Goal: Navigation & Orientation: Find specific page/section

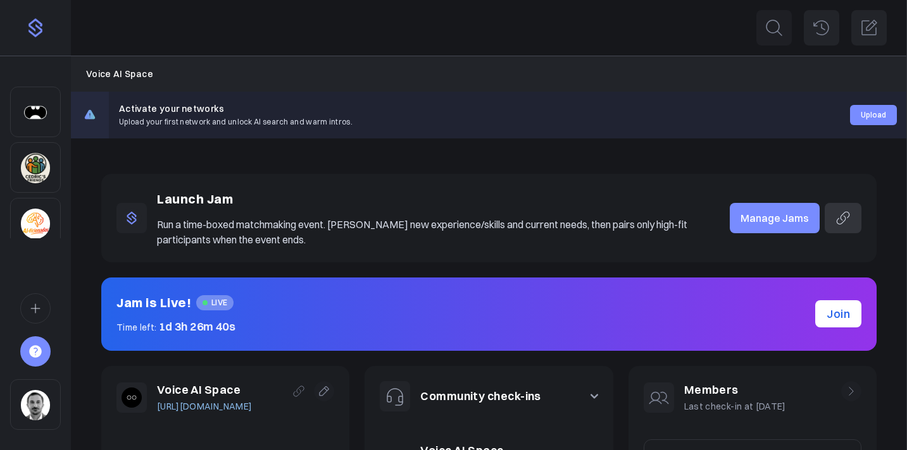
scroll to position [214, 0]
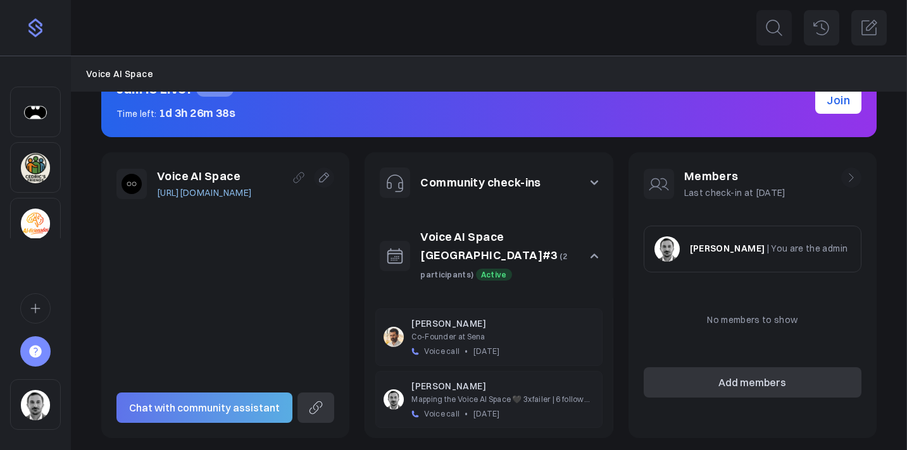
click at [514, 238] on link "Voice AI Space [GEOGRAPHIC_DATA]#3" at bounding box center [488, 246] width 137 height 33
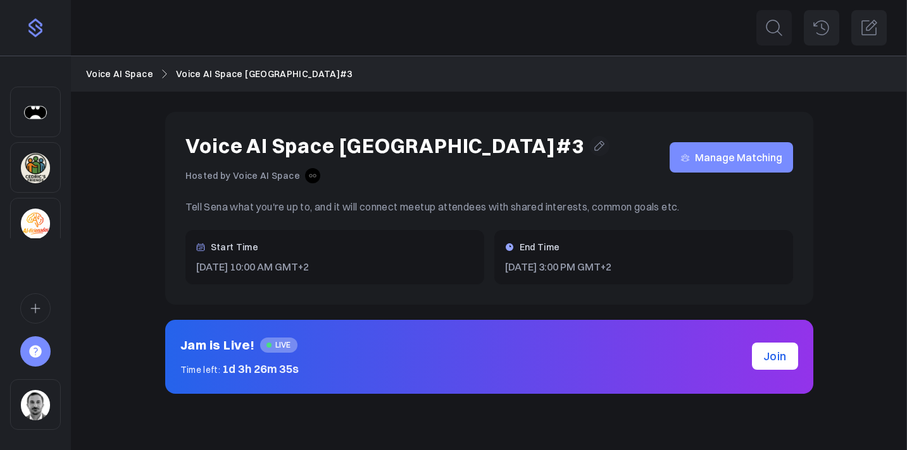
click at [717, 158] on span "Manage Matching" at bounding box center [738, 158] width 87 height 0
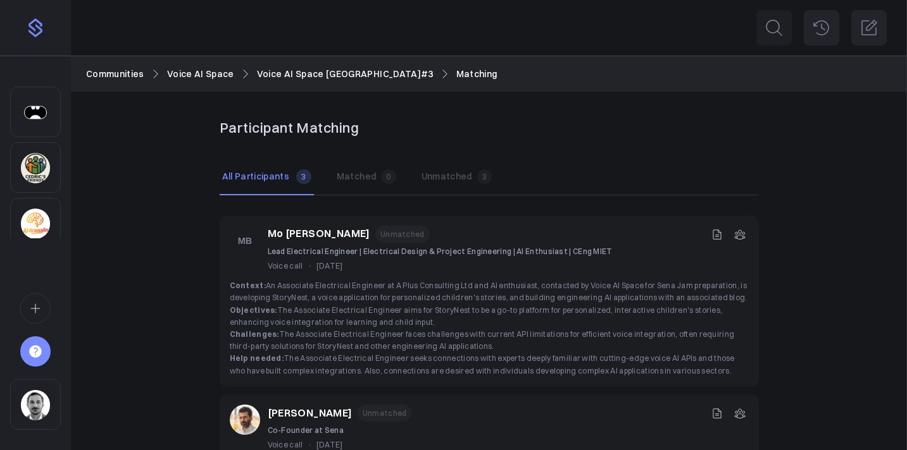
click at [221, 74] on link "Voice AI Space" at bounding box center [200, 74] width 67 height 14
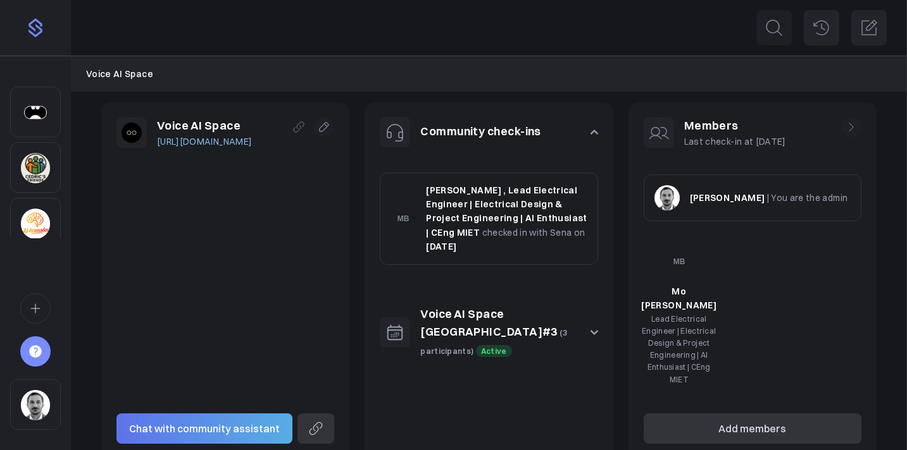
scroll to position [316, 0]
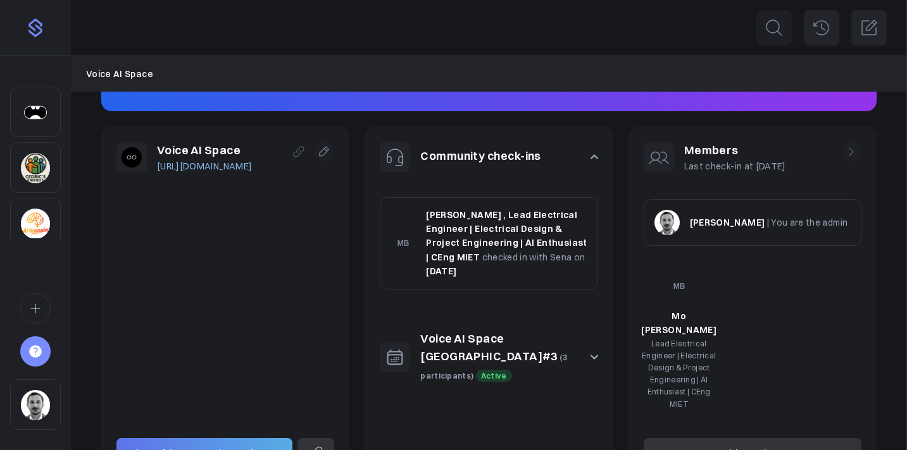
scroll to position [259, 0]
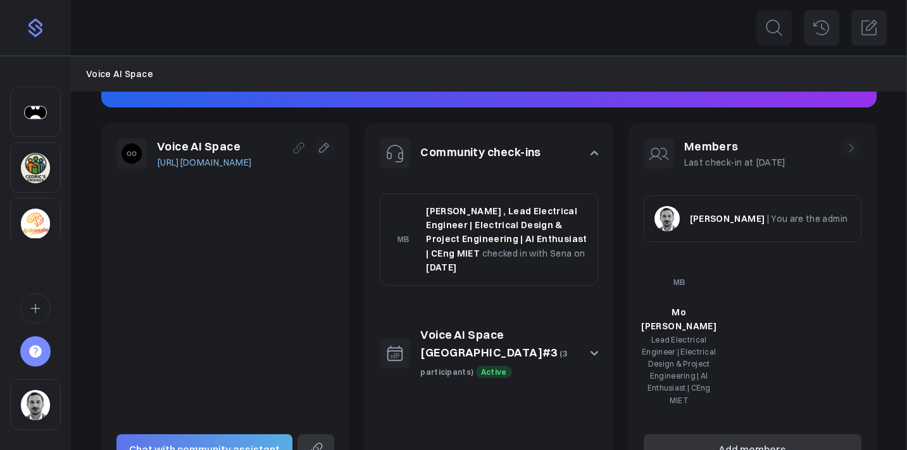
click at [547, 328] on link "Voice AI Space [GEOGRAPHIC_DATA]#3" at bounding box center [488, 344] width 137 height 33
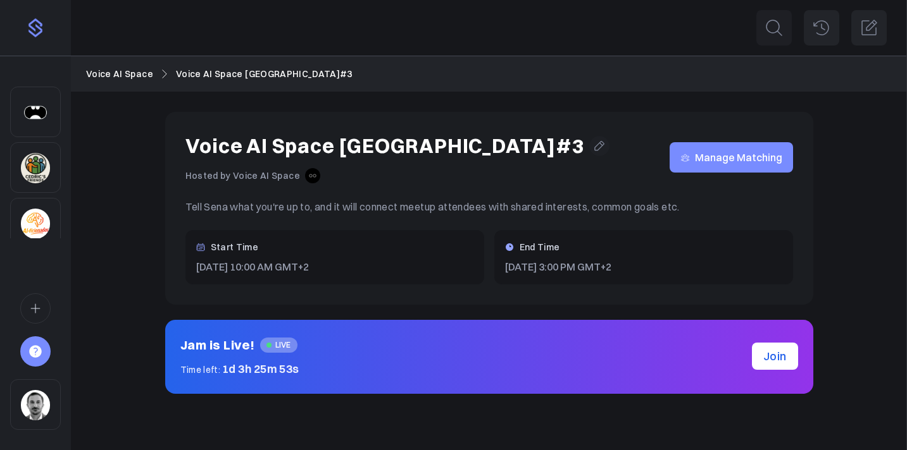
click at [152, 81] on div "Voice AI Space Voice AI Space London#3" at bounding box center [489, 74] width 836 height 34
click at [133, 74] on link "Voice AI Space" at bounding box center [119, 74] width 67 height 14
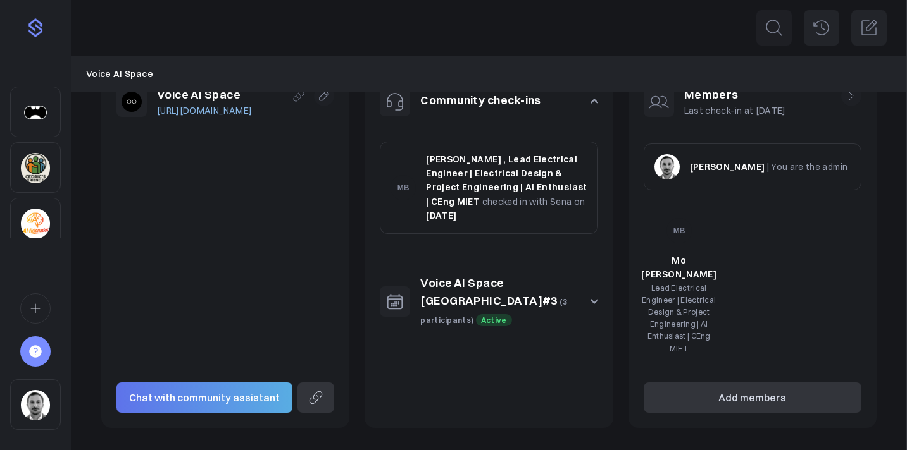
scroll to position [316, 0]
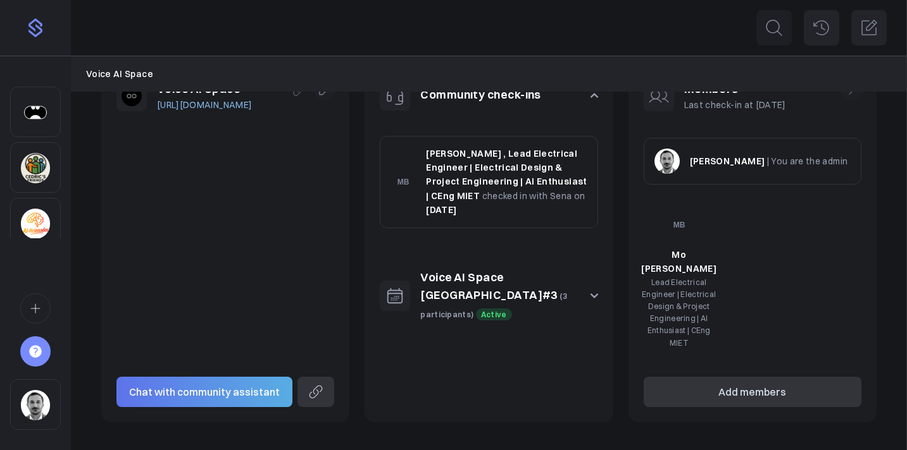
click at [534, 275] on link "Voice AI Space [GEOGRAPHIC_DATA]#3" at bounding box center [488, 286] width 137 height 33
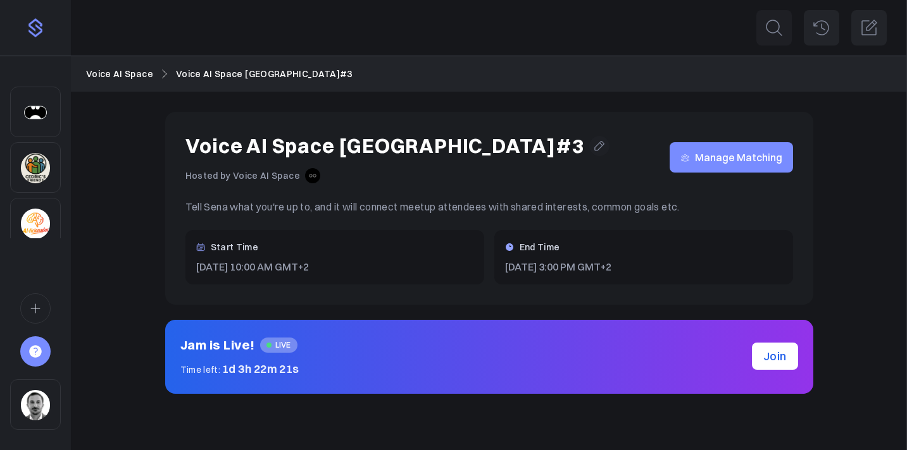
click at [133, 75] on link "Voice AI Space" at bounding box center [119, 74] width 67 height 14
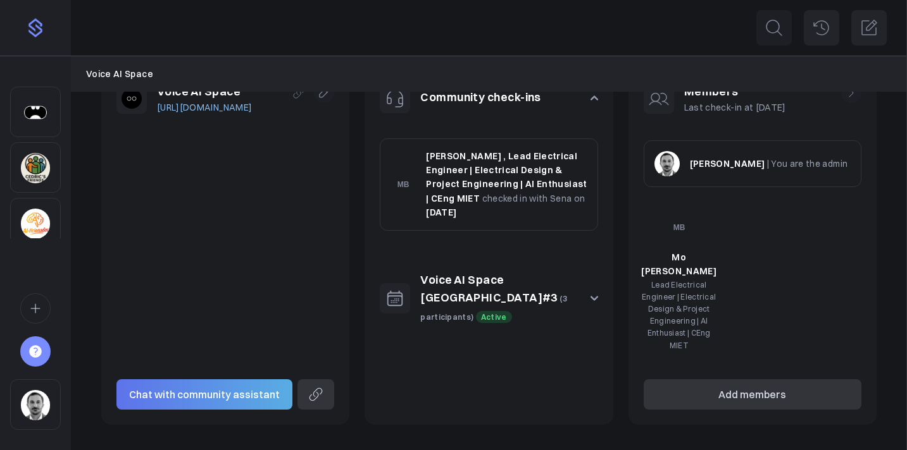
scroll to position [316, 0]
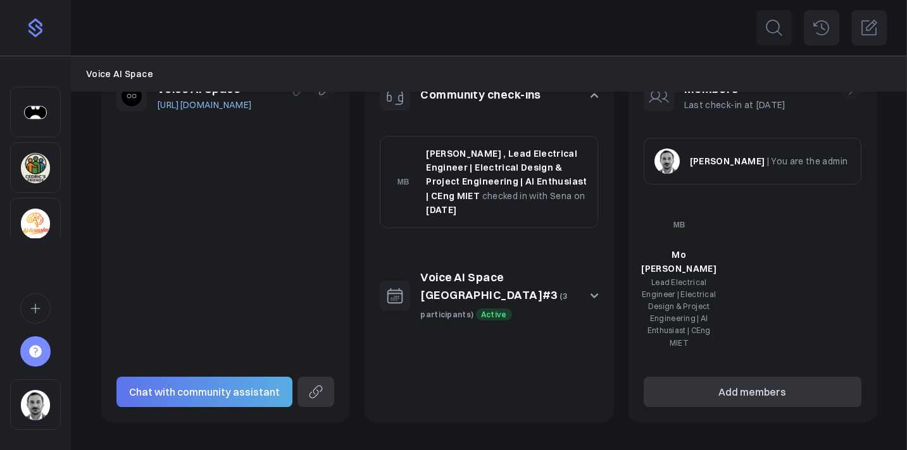
click at [599, 287] on button "Voice AI Space London#3 (3 participants) Active" at bounding box center [488, 296] width 248 height 85
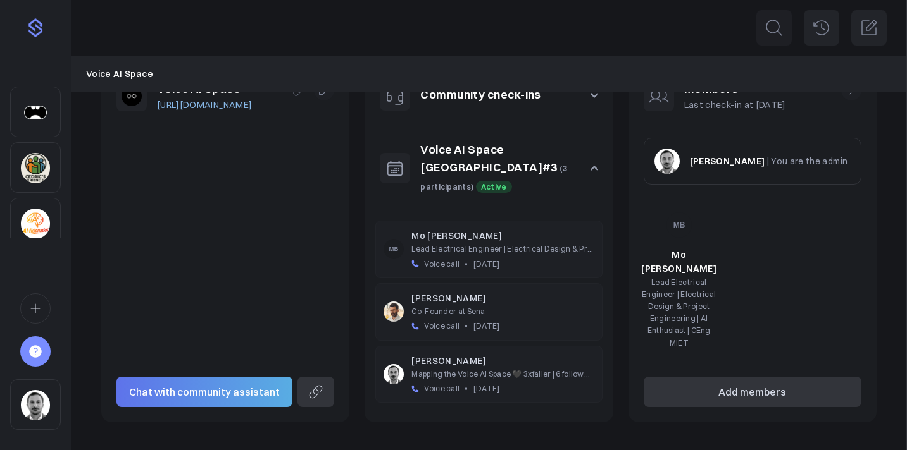
click at [416, 229] on p "Mo [PERSON_NAME]" at bounding box center [502, 236] width 182 height 14
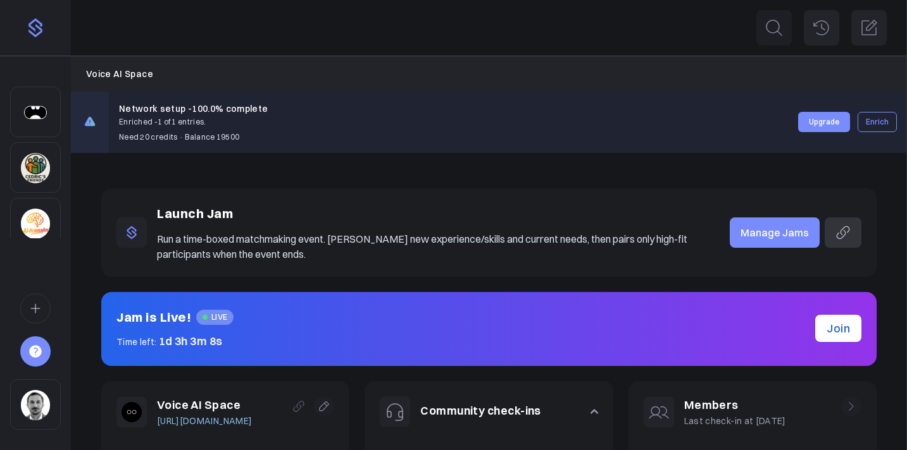
scroll to position [316, 0]
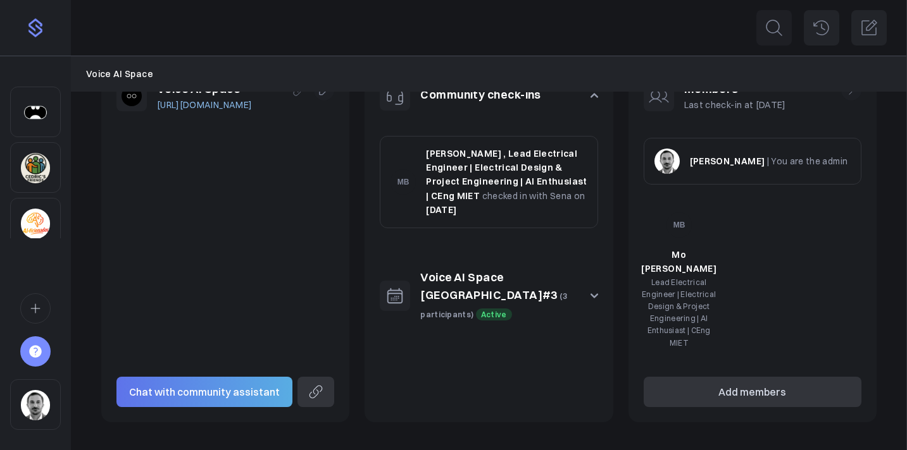
click at [546, 277] on link "Voice AI Space [GEOGRAPHIC_DATA]#3" at bounding box center [488, 286] width 137 height 33
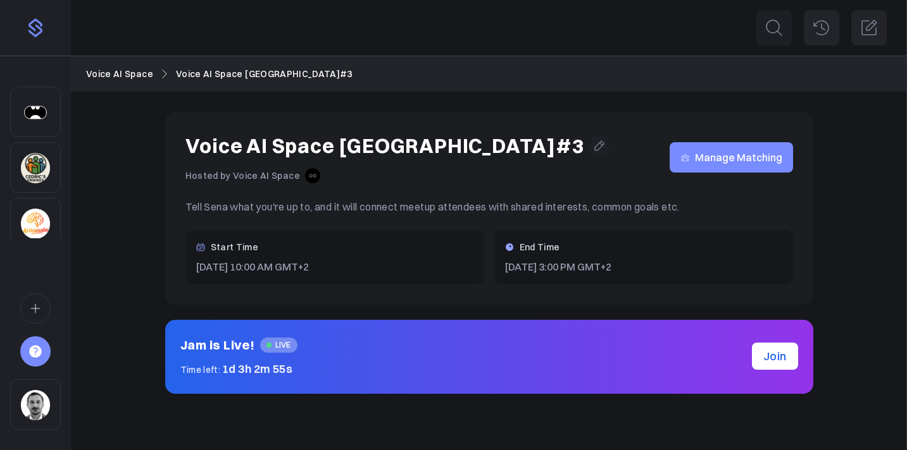
click at [121, 207] on div "Voice AI Space [GEOGRAPHIC_DATA]#3 Hosted by Voice AI Space Manage Matching Tel…" at bounding box center [489, 253] width 836 height 323
click at [129, 72] on link "Voice AI Space" at bounding box center [119, 74] width 67 height 14
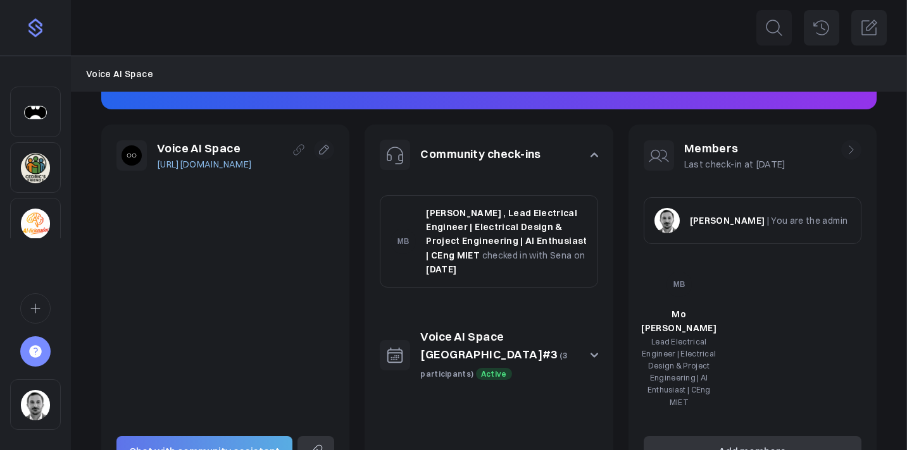
scroll to position [316, 0]
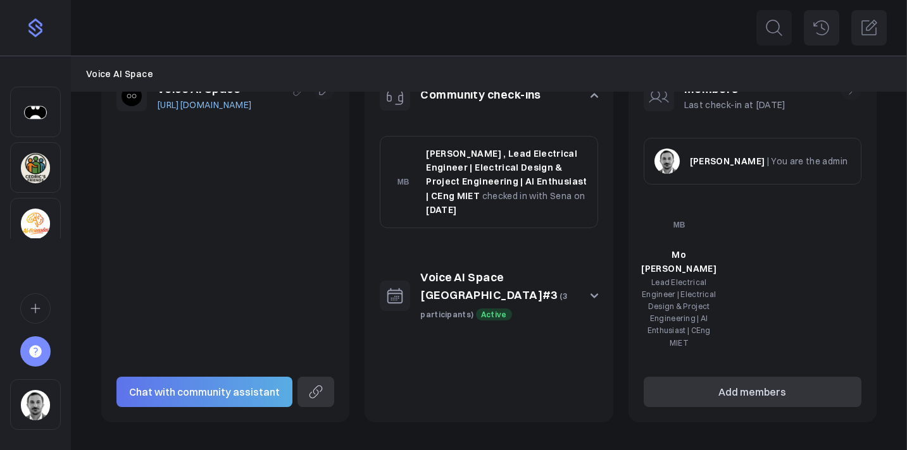
click at [598, 282] on button "Voice AI Space London#3 (3 participants) Active" at bounding box center [488, 296] width 248 height 85
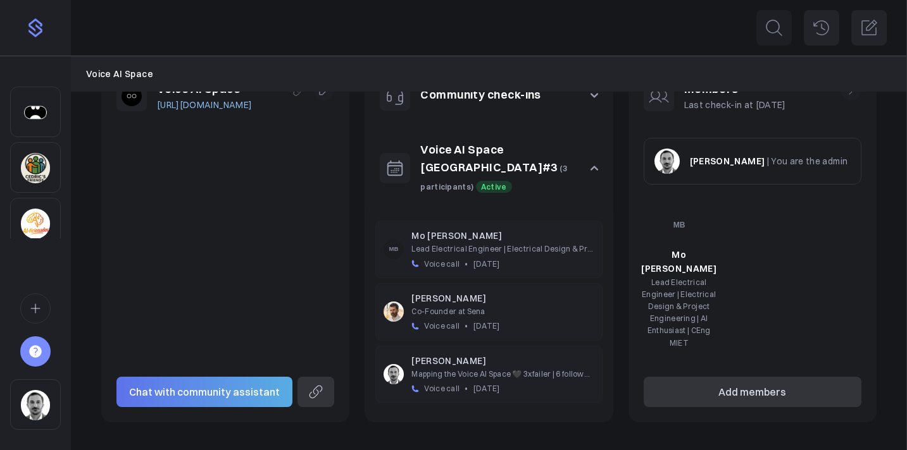
click at [394, 239] on img at bounding box center [393, 249] width 20 height 20
